Goal: Task Accomplishment & Management: Use online tool/utility

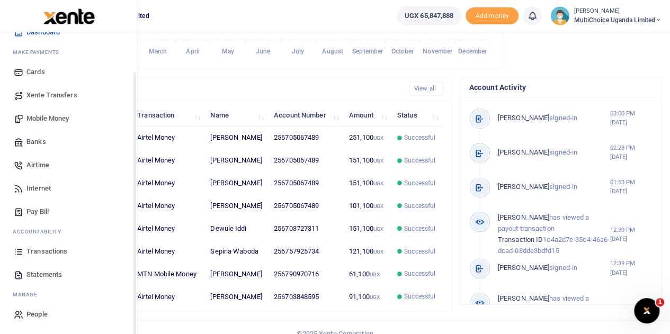
scroll to position [323, 0]
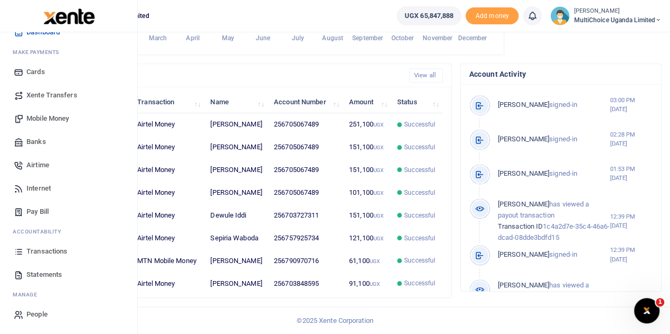
click at [42, 250] on span "Transactions" at bounding box center [46, 251] width 41 height 11
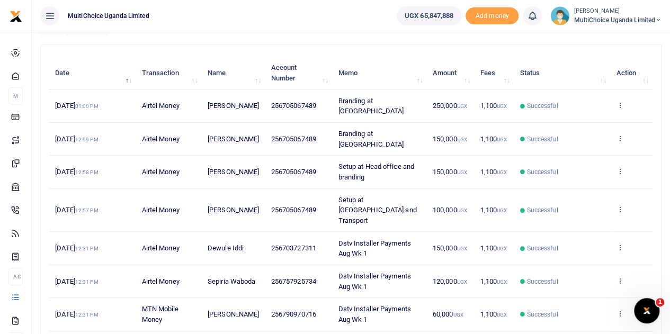
scroll to position [41, 0]
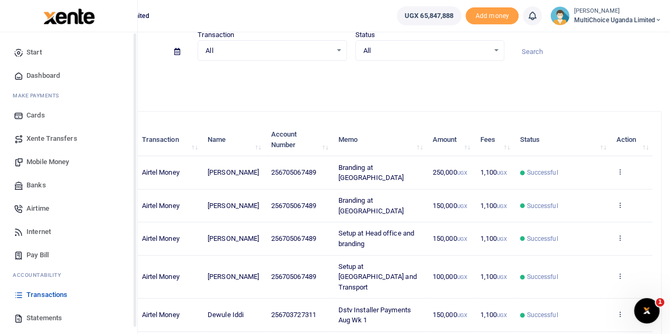
click at [47, 318] on span "Statements" at bounding box center [43, 318] width 35 height 11
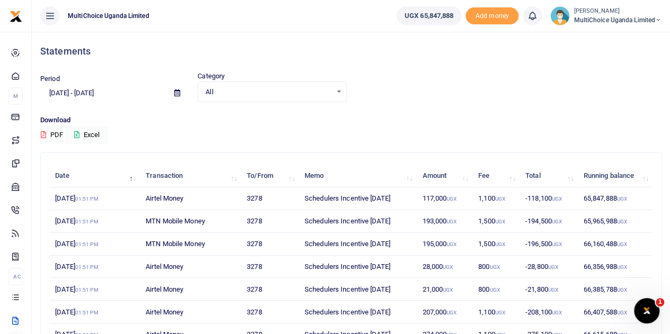
click at [176, 94] on icon at bounding box center [177, 92] width 6 height 7
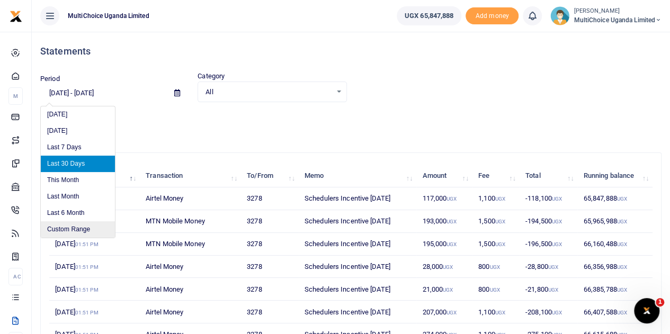
click at [75, 232] on li "Custom Range" at bounding box center [78, 229] width 74 height 16
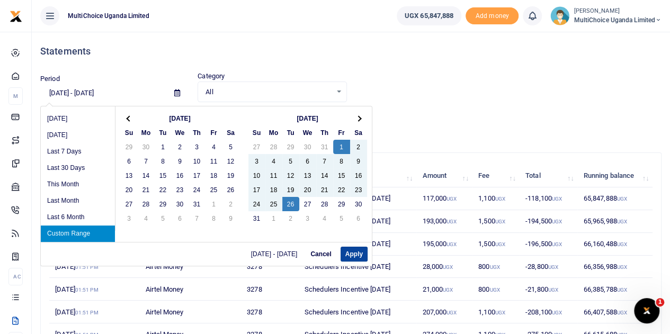
click at [357, 251] on button "Apply" at bounding box center [353, 254] width 27 height 15
type input "08/01/2025 - 08/26/2025"
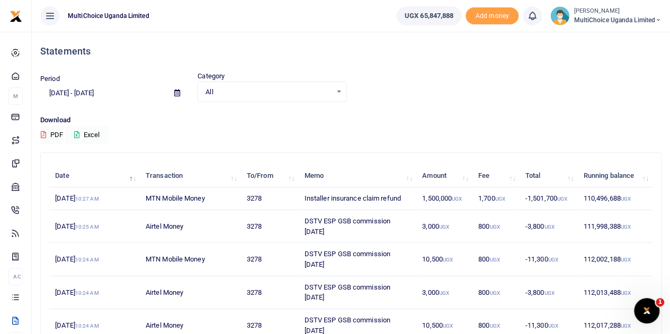
click at [77, 132] on icon at bounding box center [76, 134] width 5 height 7
click at [76, 133] on icon at bounding box center [76, 134] width 5 height 7
